Goal: Information Seeking & Learning: Learn about a topic

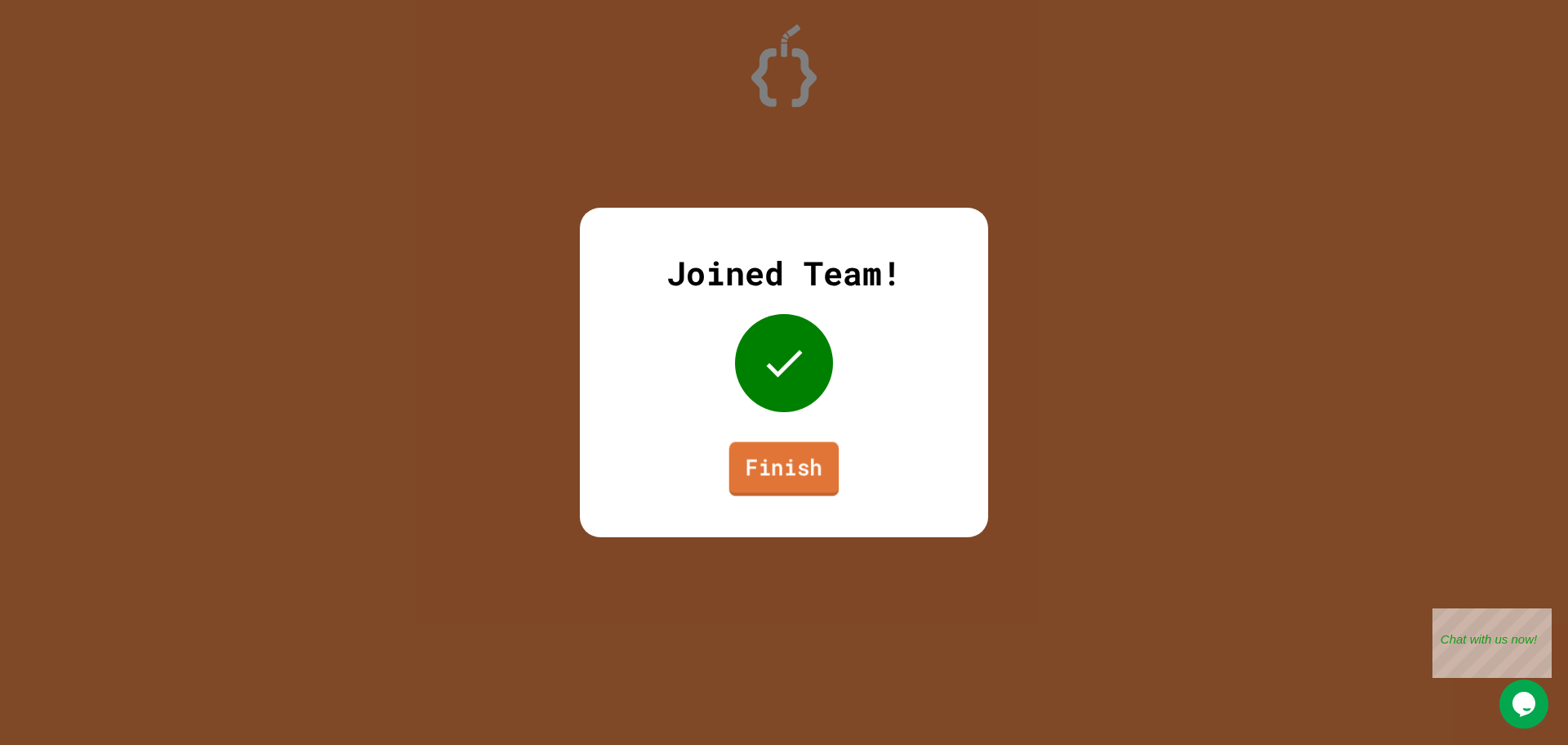
click at [777, 471] on link "Finish" at bounding box center [785, 468] width 110 height 54
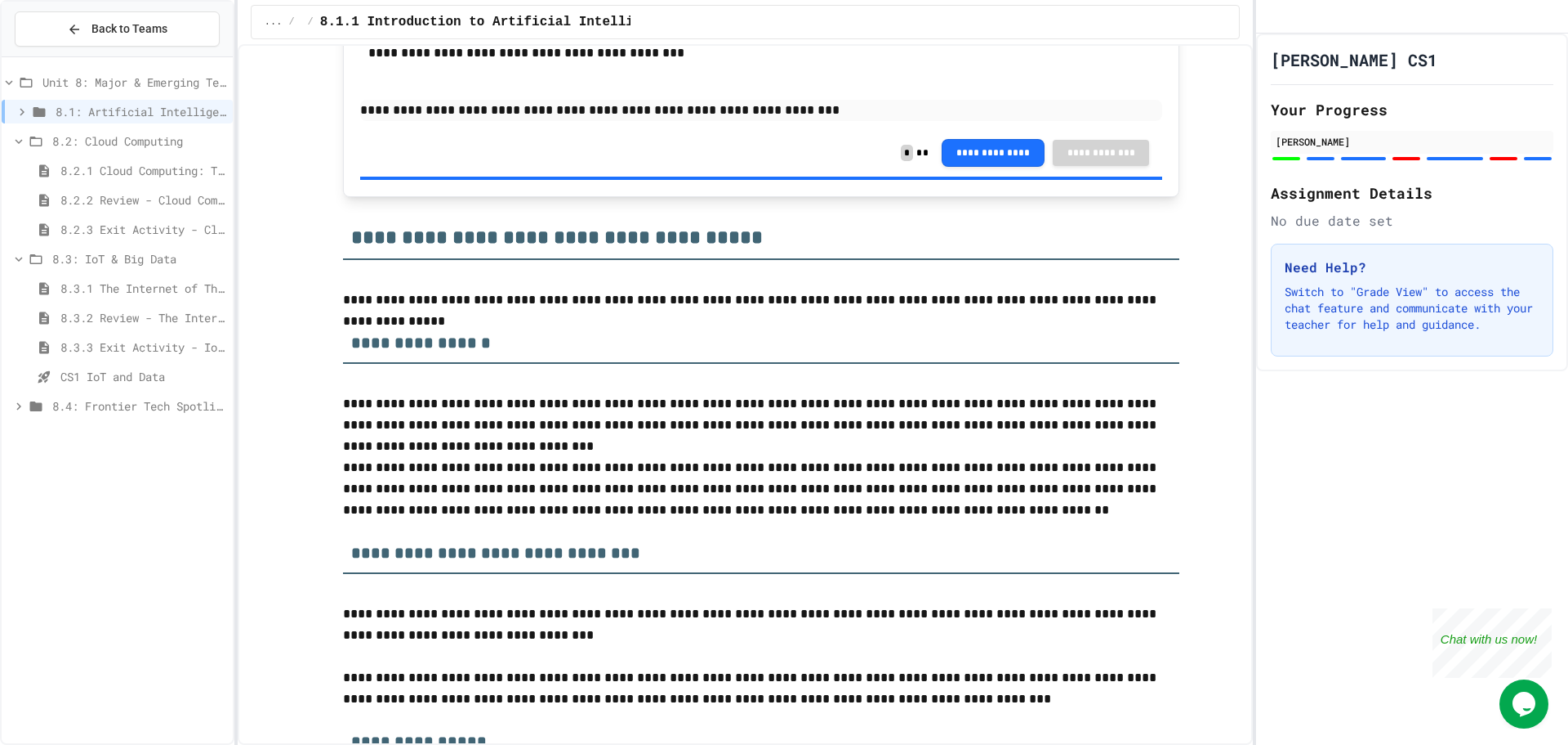
scroll to position [1062, 0]
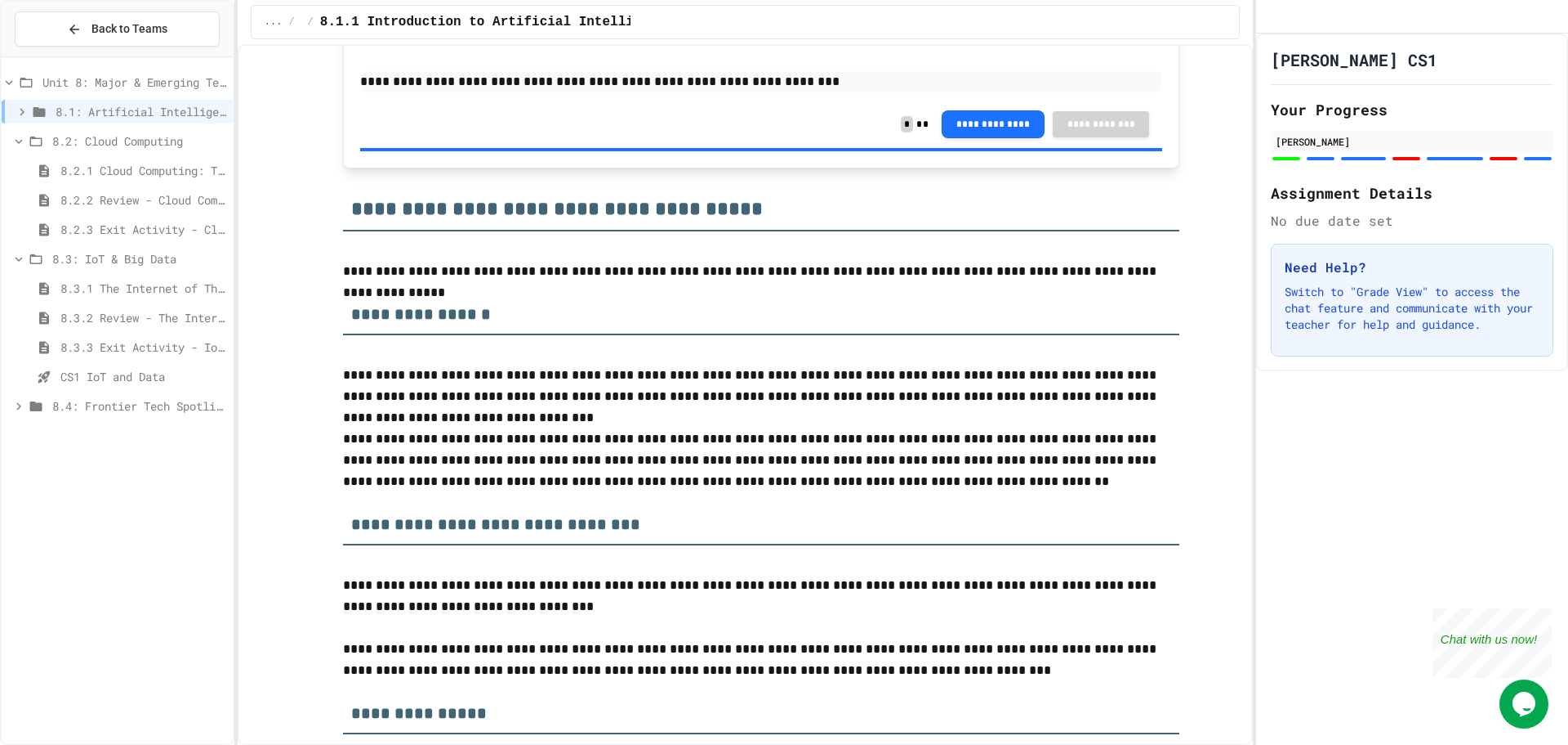
click at [139, 197] on span "8.2.2 Review - Cloud Computing" at bounding box center [143, 199] width 165 height 17
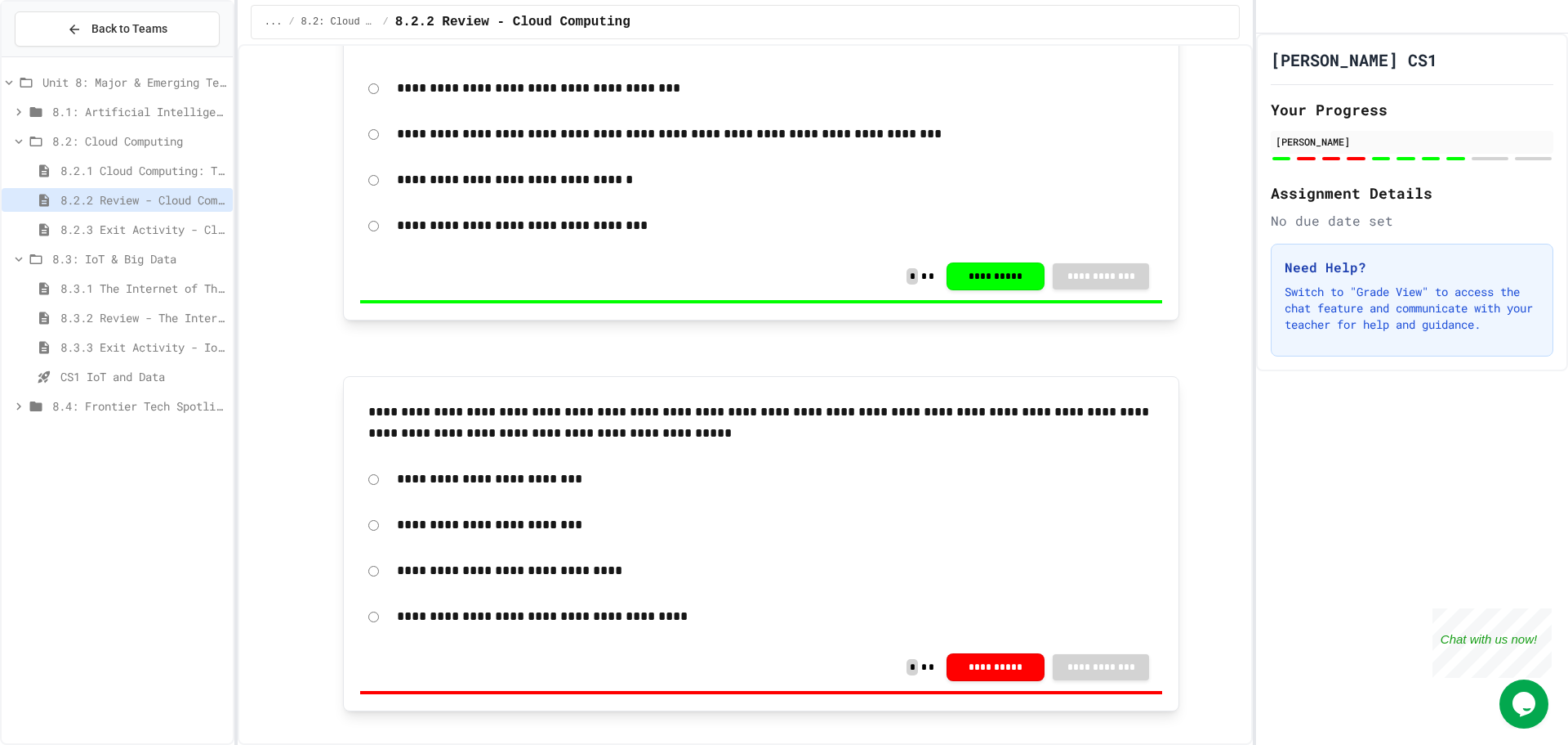
scroll to position [245, 0]
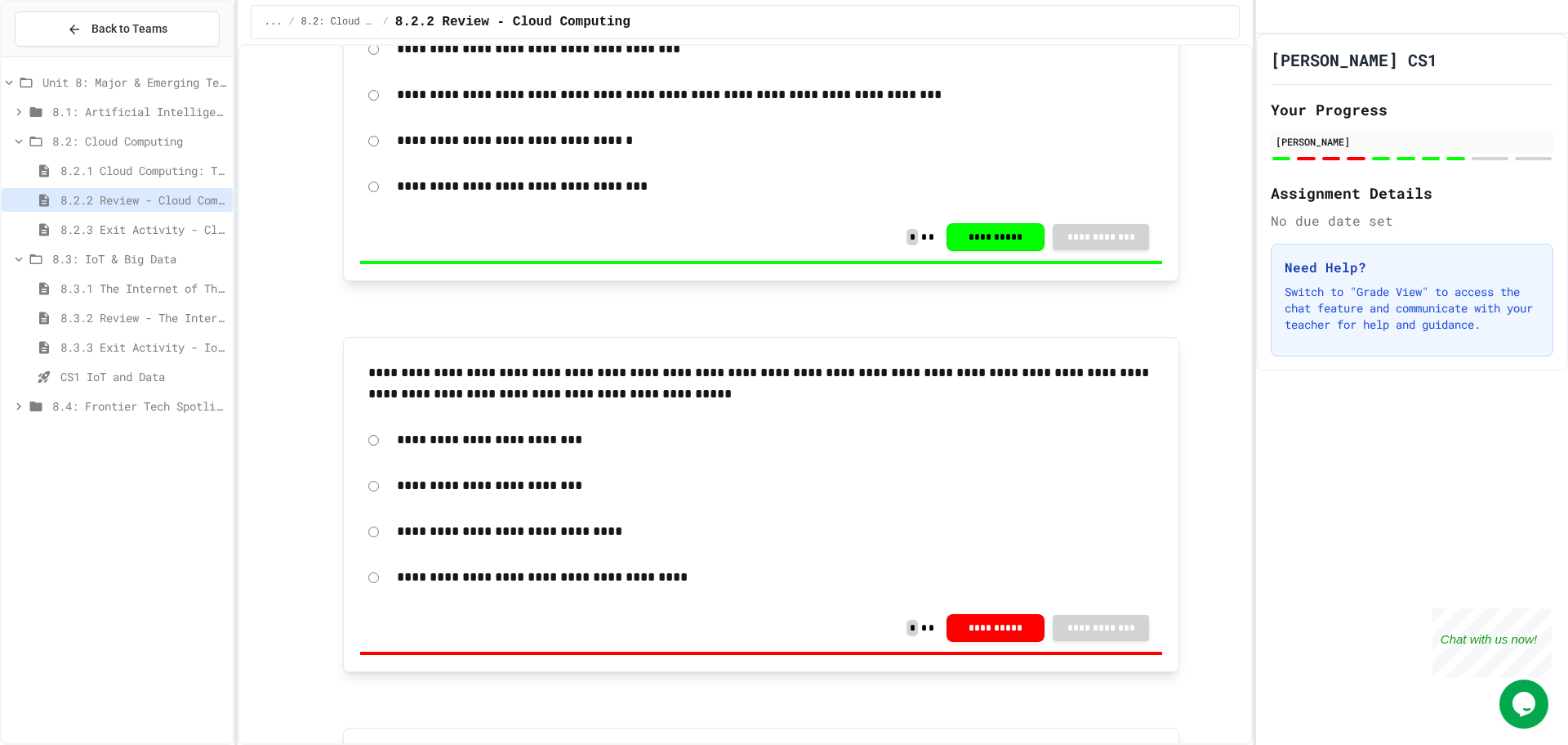
click at [197, 229] on span "8.2.3 Exit Activity - Cloud Service Detective" at bounding box center [143, 229] width 165 height 17
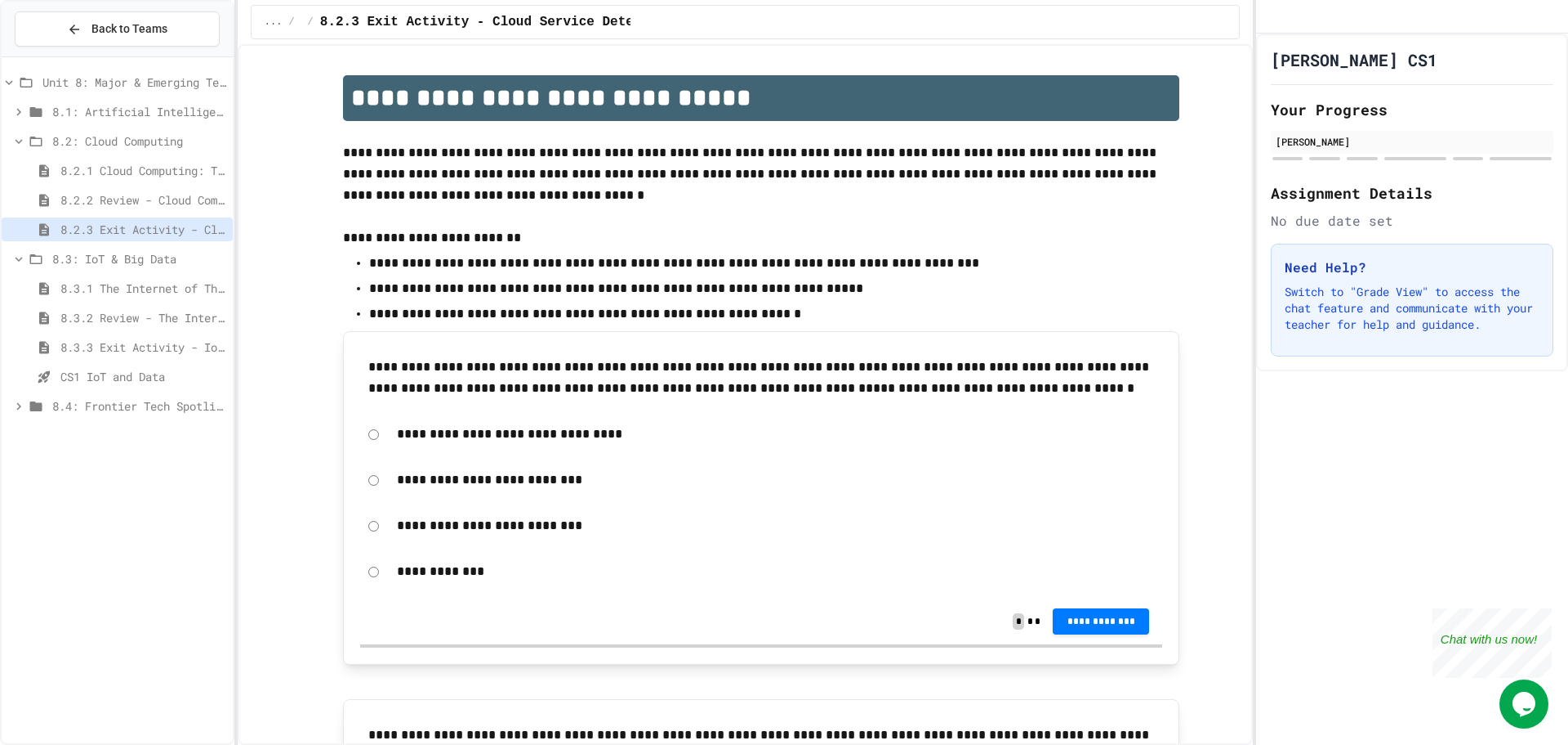
click at [102, 256] on span "8.3: IoT & Big Data" at bounding box center [139, 258] width 174 height 17
click at [104, 256] on span "8.3: IoT & Big Data" at bounding box center [139, 258] width 174 height 17
click at [130, 197] on span "8.2.2 Review - Cloud Computing" at bounding box center [143, 199] width 165 height 17
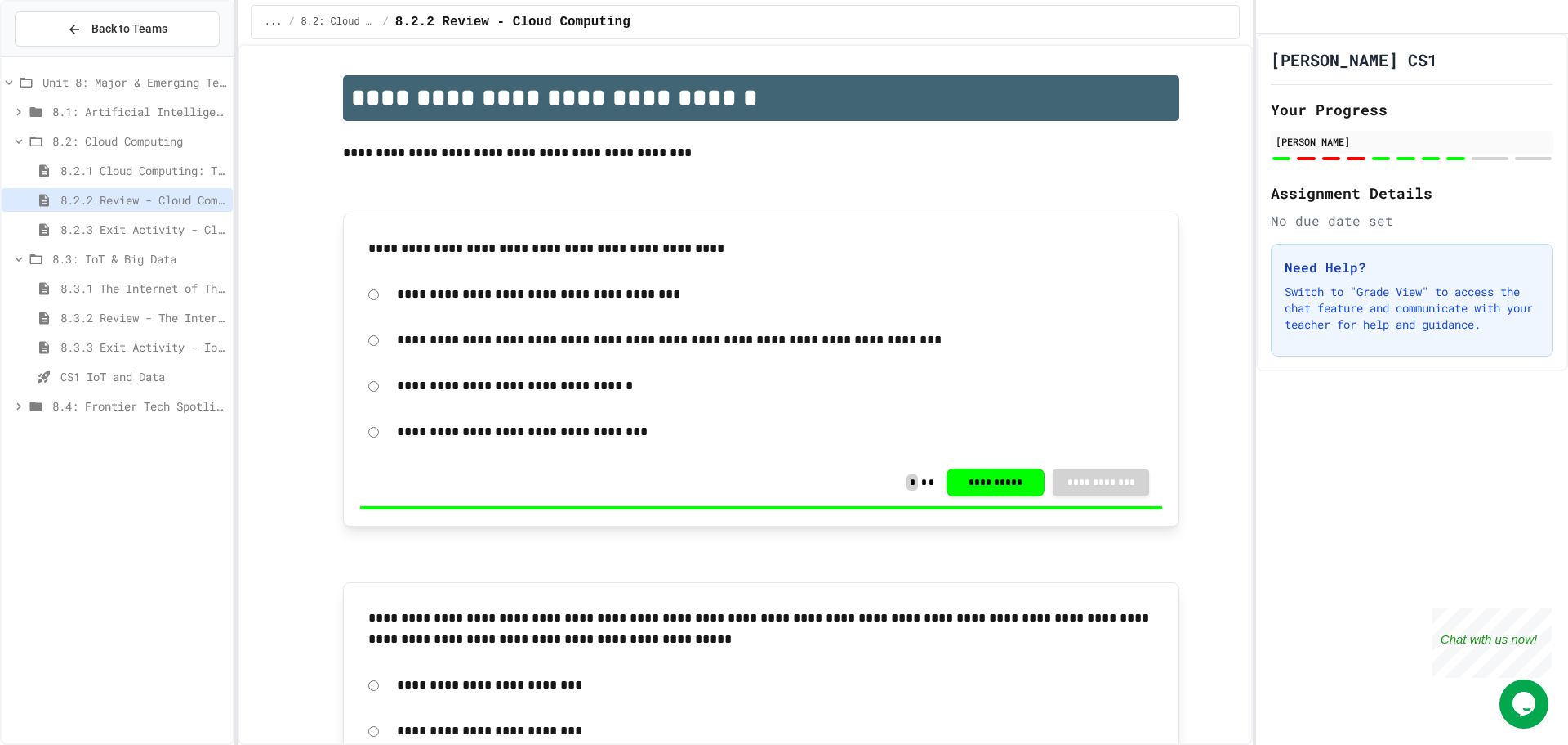
click at [138, 171] on span "8.2.1 Cloud Computing: Transforming the Digital World" at bounding box center [143, 169] width 165 height 17
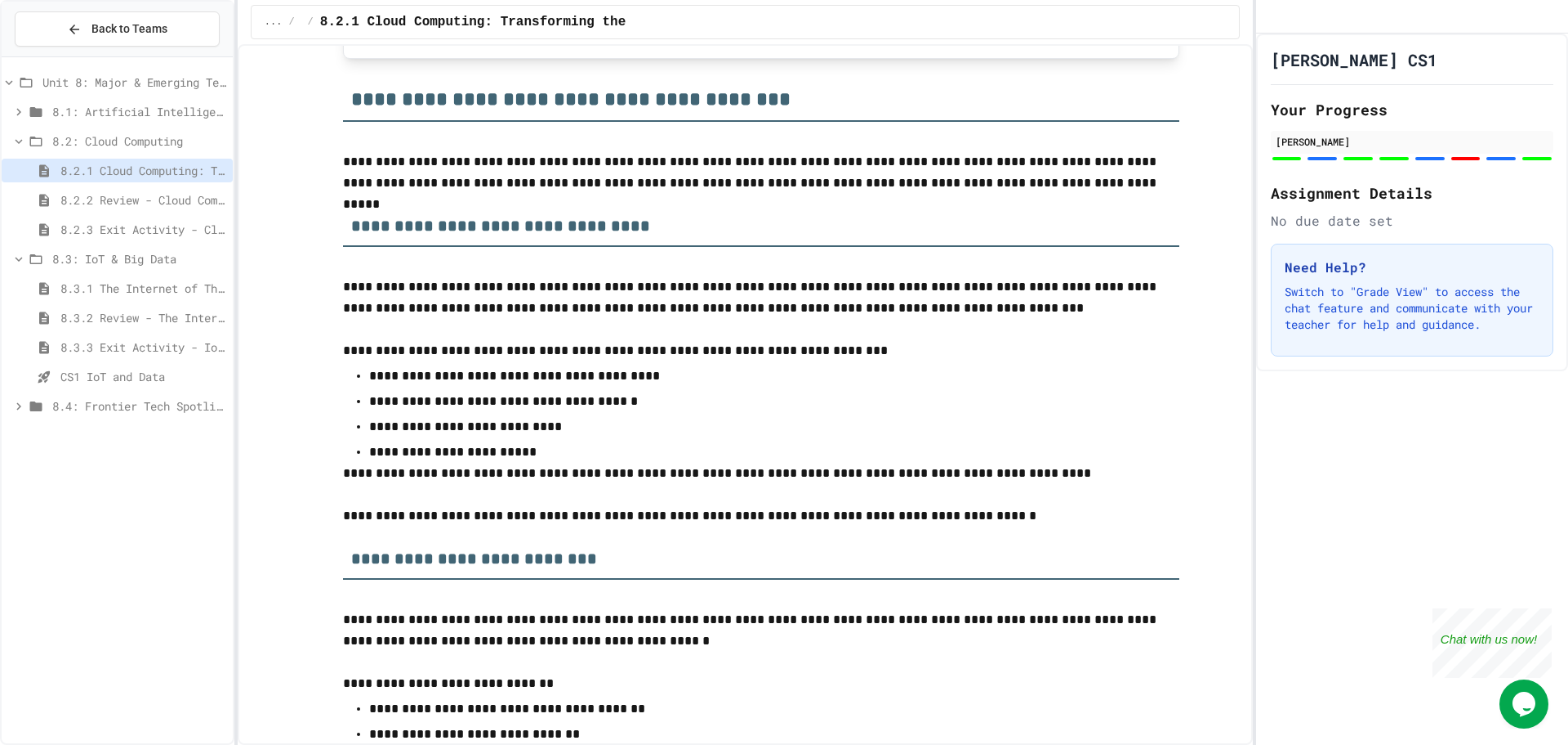
scroll to position [1389, 0]
